Goal: Information Seeking & Learning: Learn about a topic

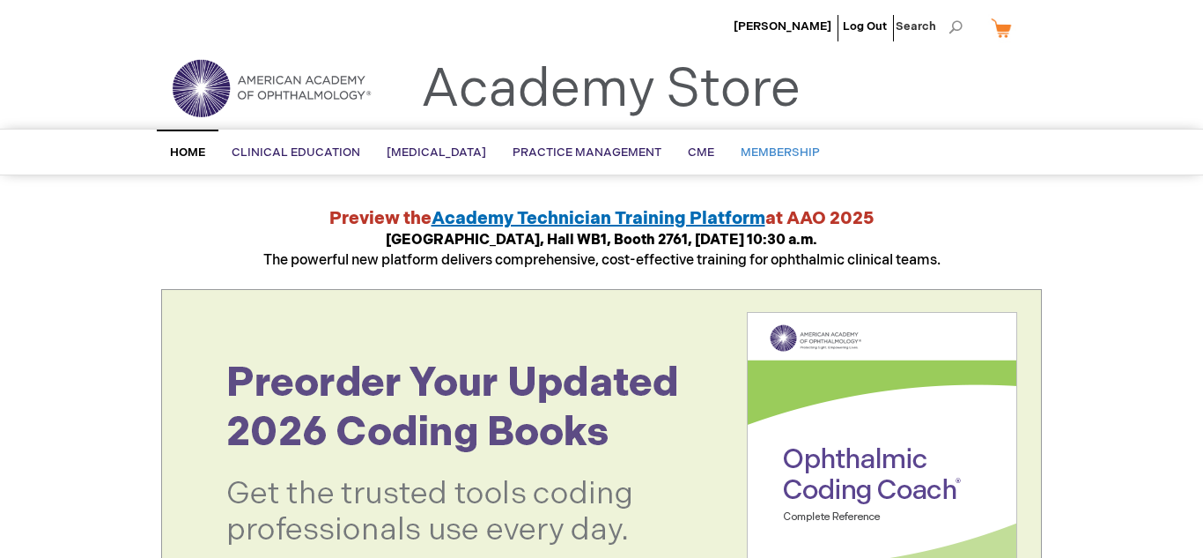
click at [795, 155] on span "Membership" at bounding box center [780, 152] width 79 height 14
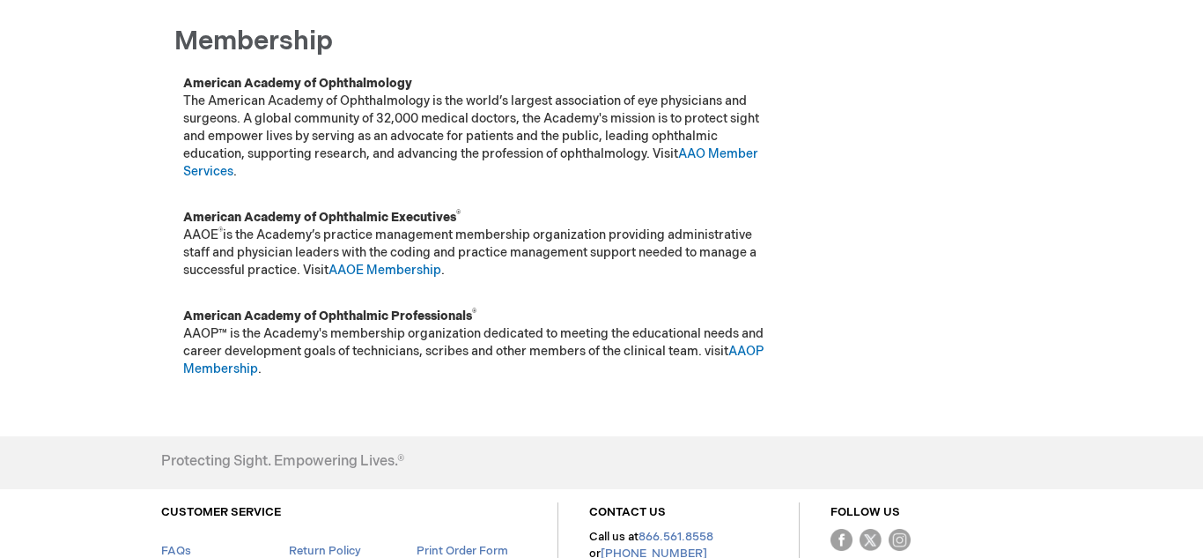
scroll to position [230, 0]
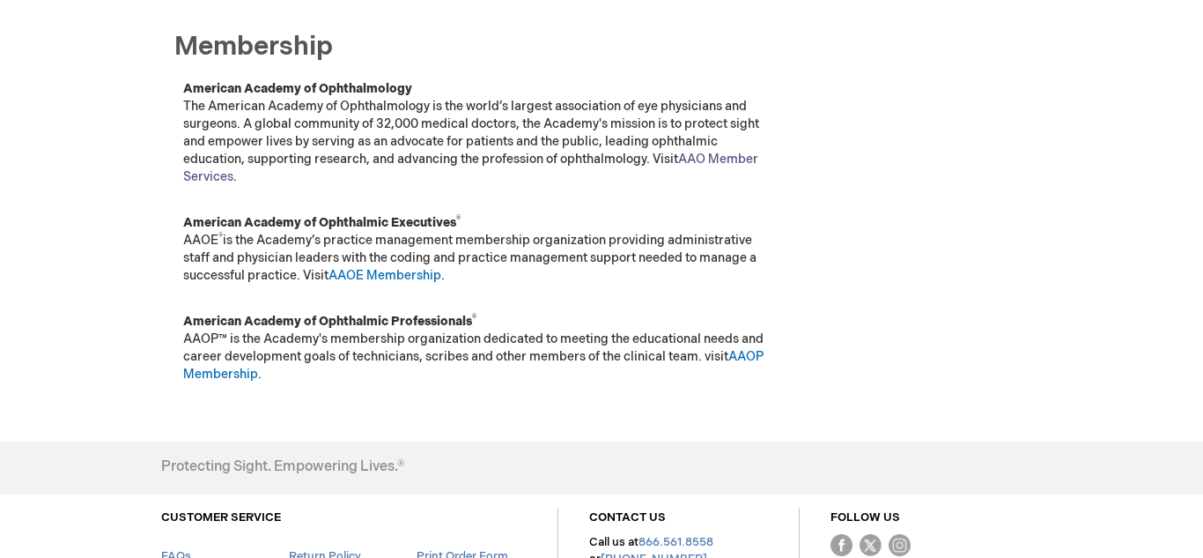
click at [719, 152] on link "AAO Member Services" at bounding box center [470, 167] width 575 height 33
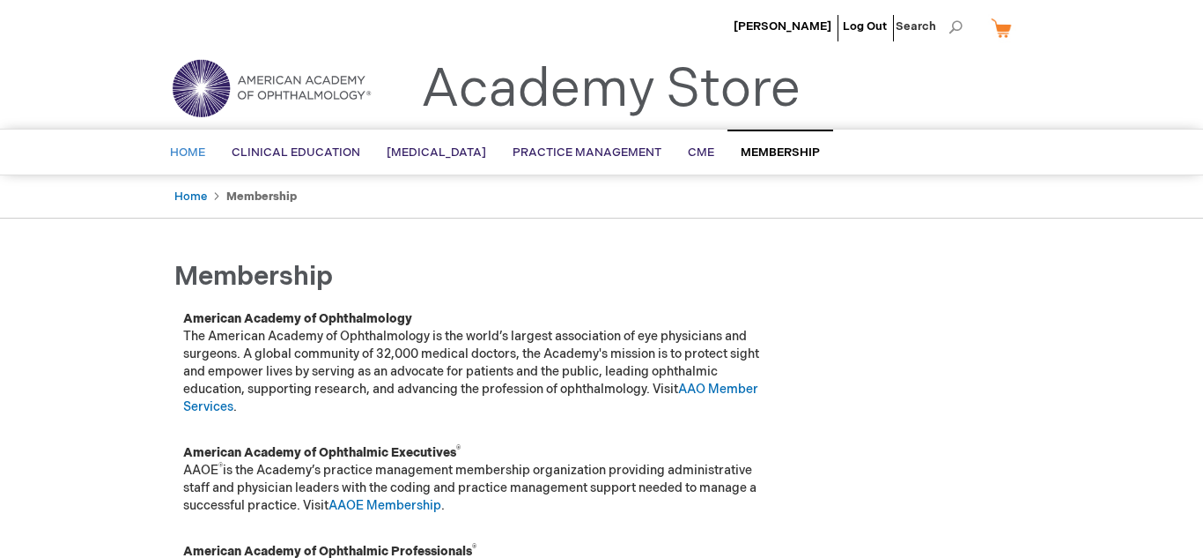
click at [179, 152] on span "Home" at bounding box center [187, 152] width 35 height 14
